Goal: Find contact information: Find contact information

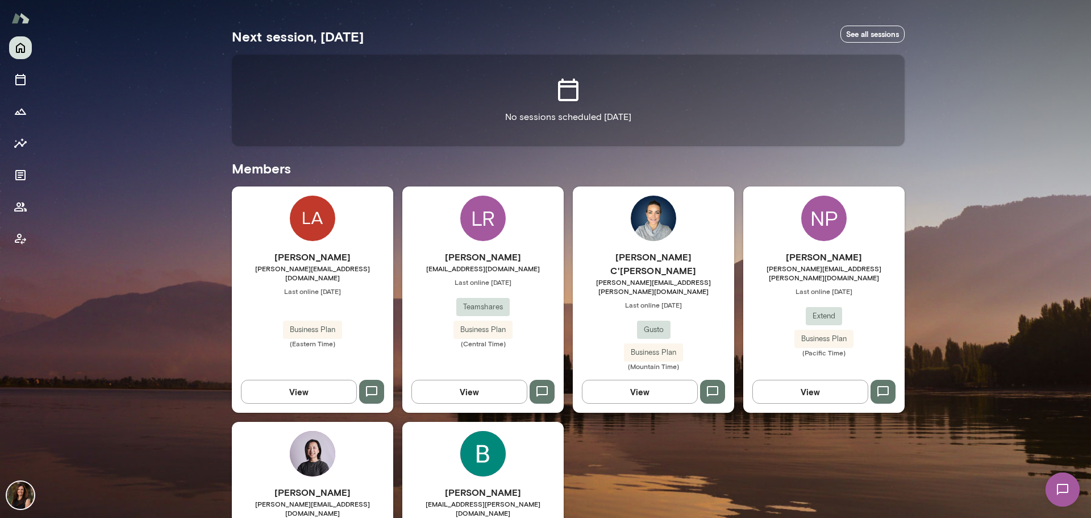
scroll to position [227, 0]
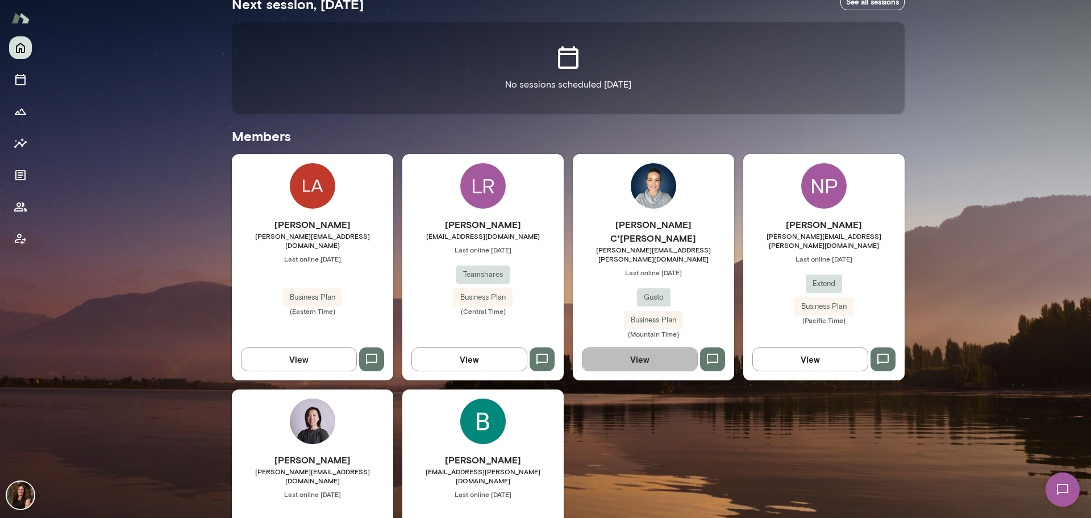
click at [627, 347] on button "View" at bounding box center [640, 359] width 116 height 24
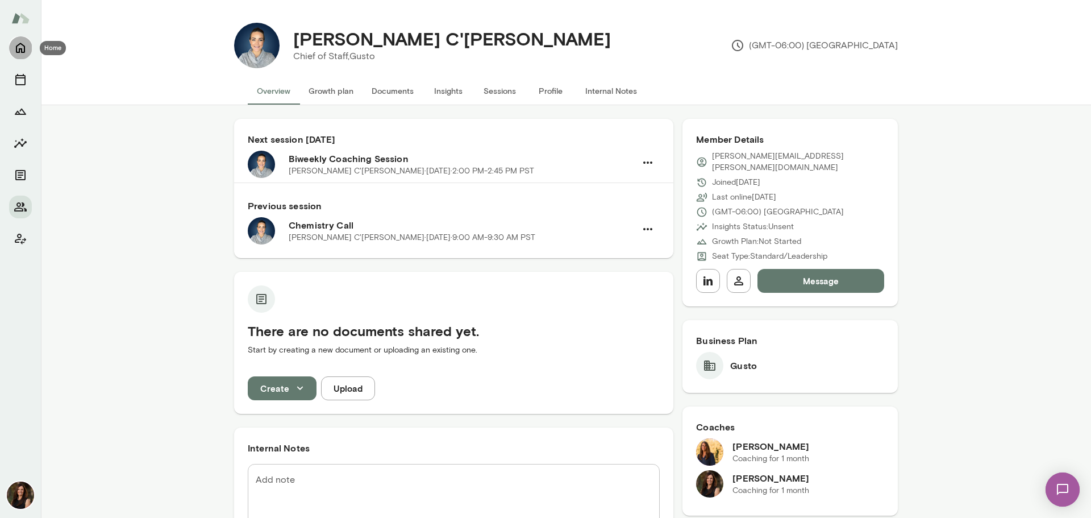
click at [18, 51] on icon "Home" at bounding box center [21, 48] width 14 height 14
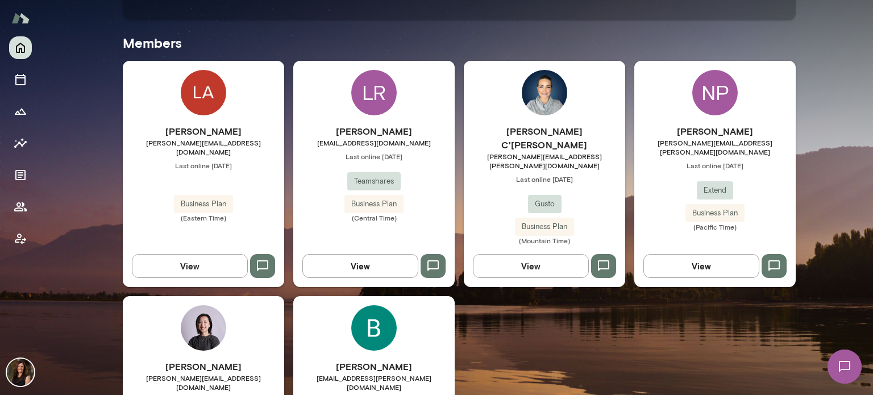
scroll to position [341, 0]
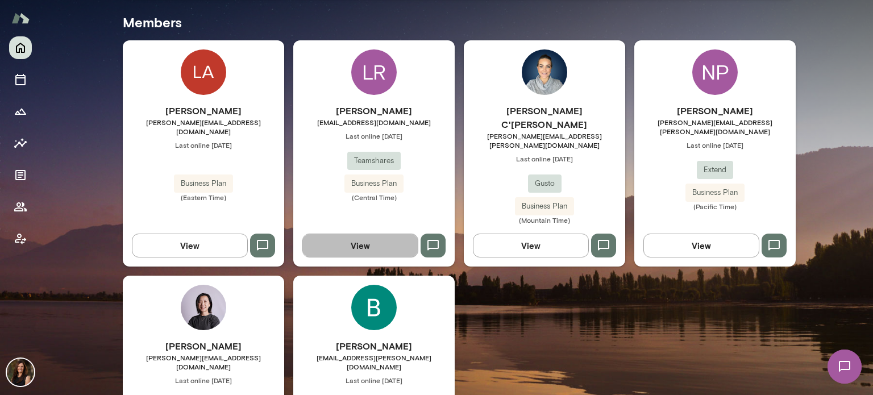
click at [388, 234] on button "View" at bounding box center [360, 246] width 116 height 24
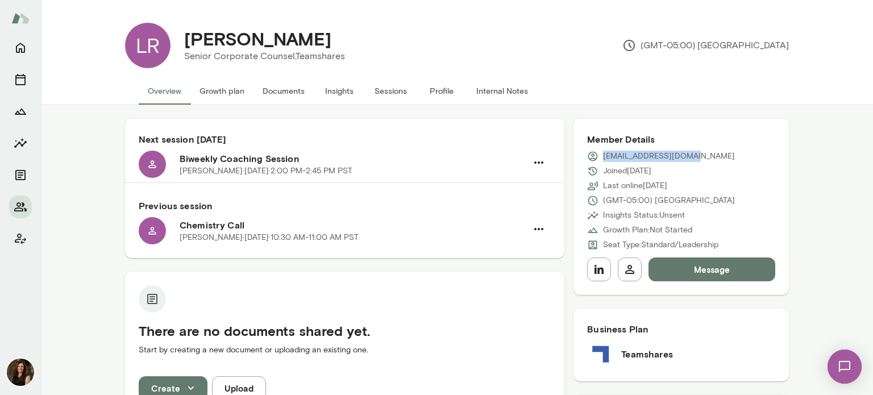
drag, startPoint x: 598, startPoint y: 159, endPoint x: 689, endPoint y: 156, distance: 90.4
click at [689, 156] on div "[EMAIL_ADDRESS][DOMAIN_NAME]" at bounding box center [681, 156] width 188 height 11
copy p "[EMAIL_ADDRESS][DOMAIN_NAME]"
click at [21, 44] on icon "Home" at bounding box center [20, 48] width 9 height 10
